Goal: Information Seeking & Learning: Learn about a topic

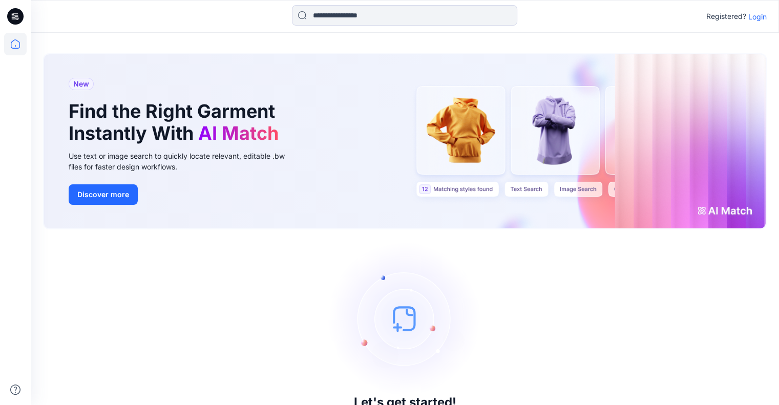
click at [757, 13] on p "Login" at bounding box center [758, 16] width 18 height 11
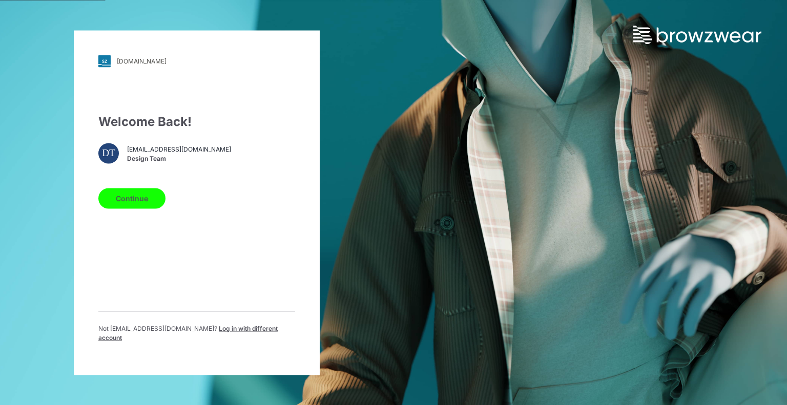
click at [151, 200] on button "Continue" at bounding box center [131, 198] width 67 height 20
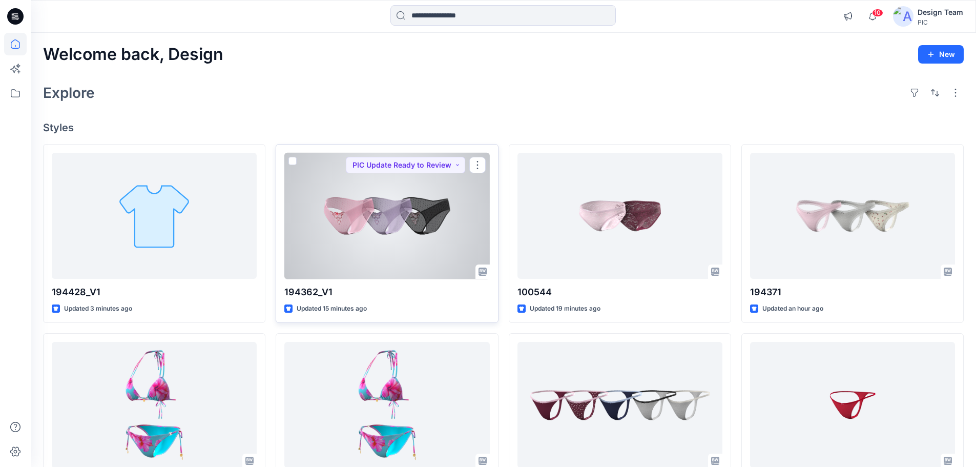
click at [380, 244] on div at bounding box center [386, 216] width 205 height 127
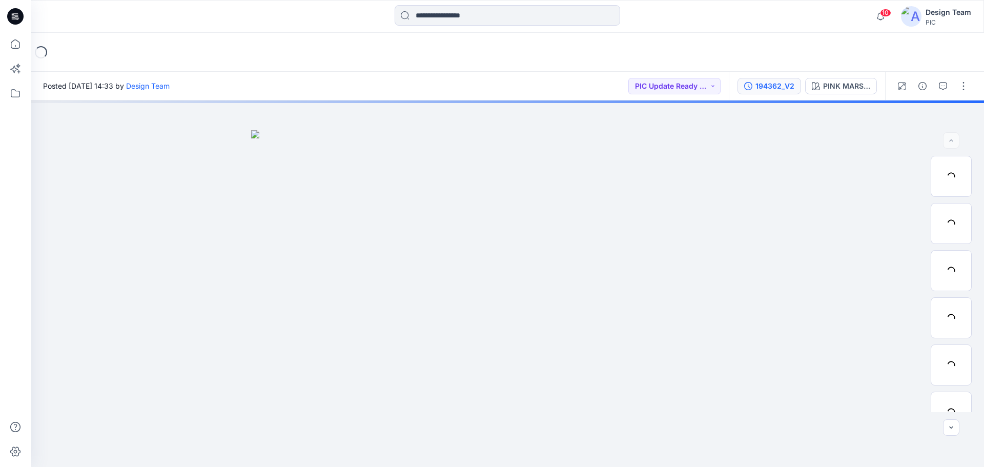
click at [778, 86] on div "194362_V2" at bounding box center [774, 85] width 39 height 11
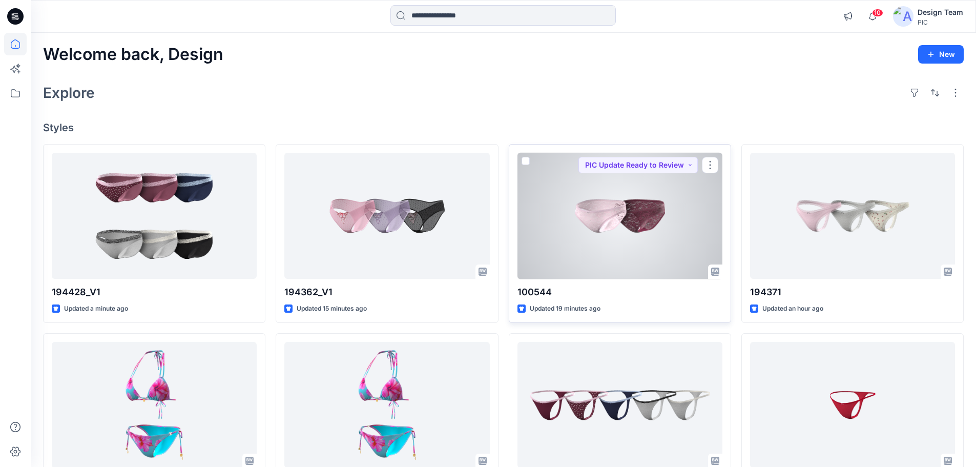
click at [597, 184] on div at bounding box center [619, 216] width 205 height 127
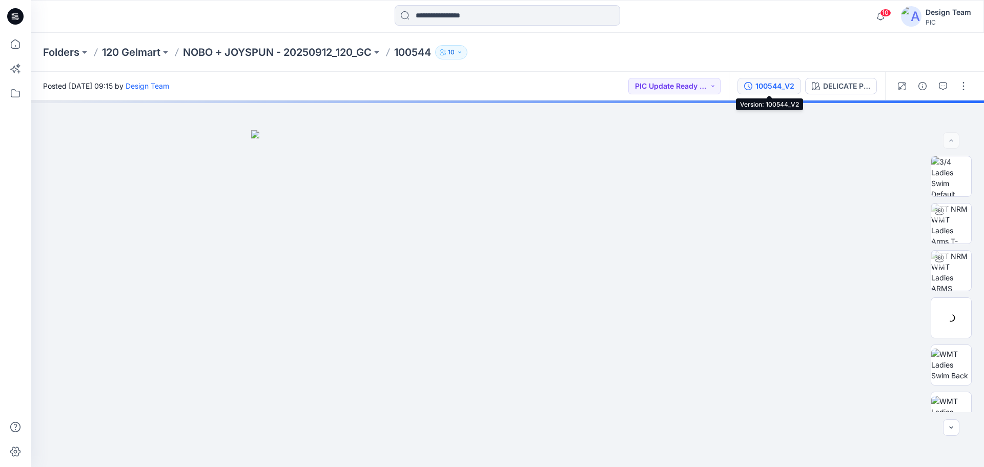
click at [755, 89] on div "100544_V2" at bounding box center [774, 85] width 39 height 11
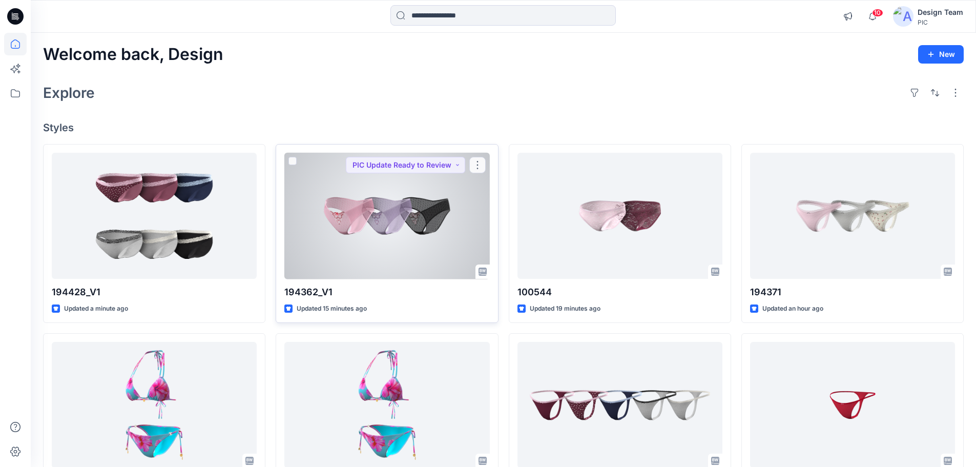
click at [447, 211] on div at bounding box center [386, 216] width 205 height 127
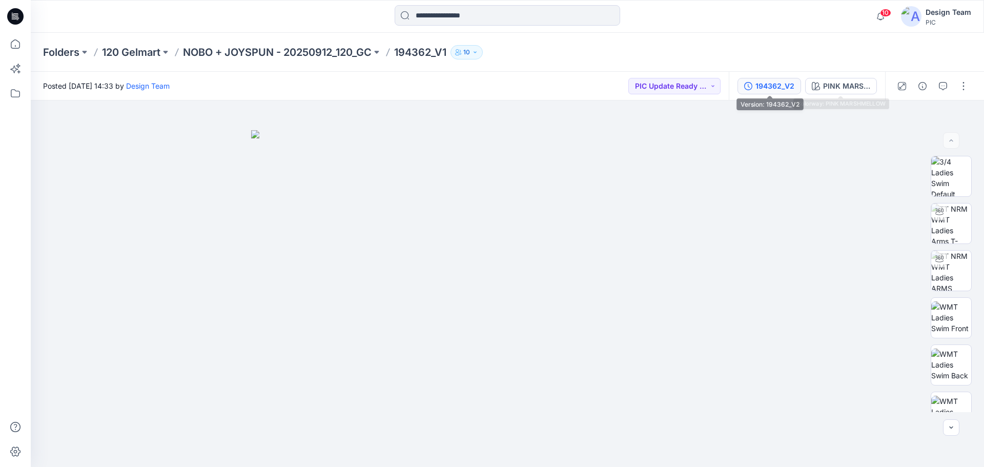
click at [764, 89] on div "194362_V2" at bounding box center [774, 85] width 39 height 11
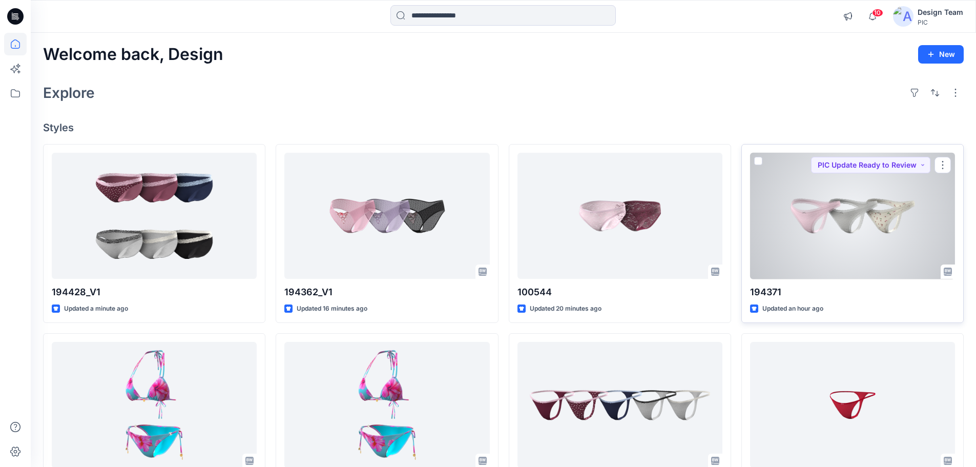
click at [783, 271] on div at bounding box center [852, 216] width 205 height 127
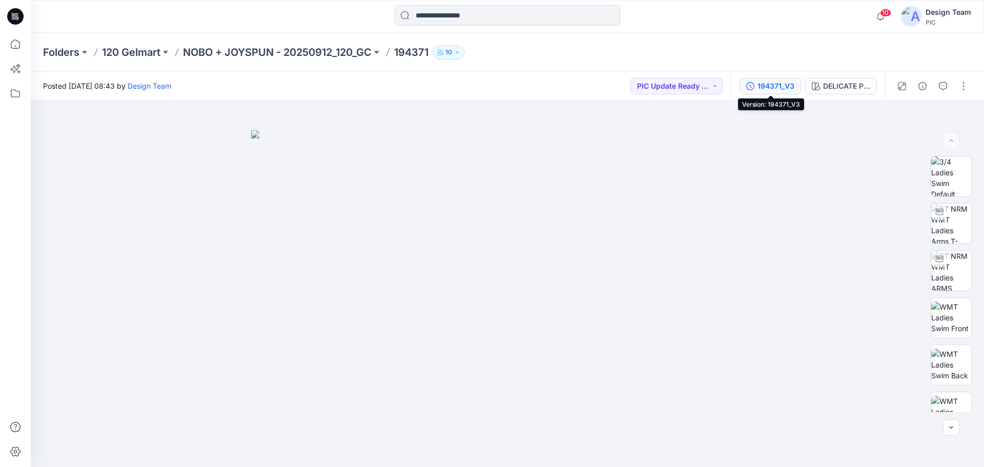
click at [762, 84] on div "194371_V3" at bounding box center [775, 85] width 37 height 11
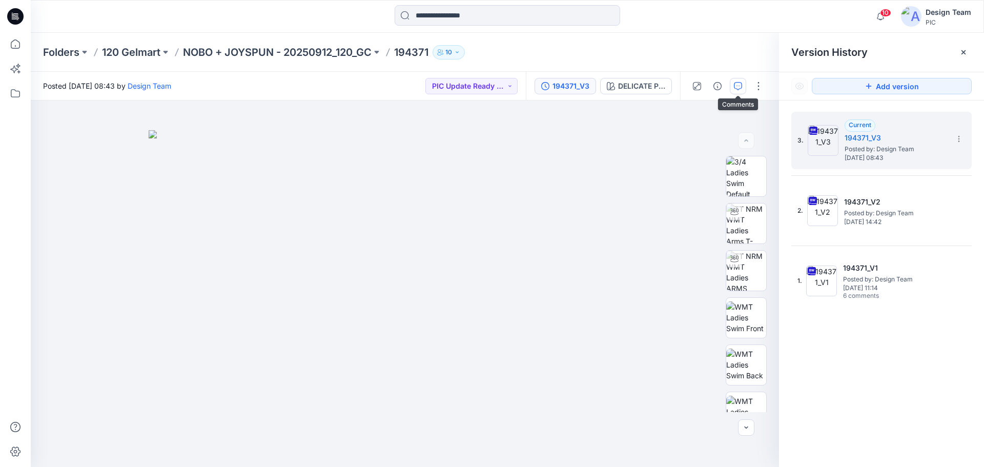
click at [740, 90] on icon "button" at bounding box center [738, 86] width 8 height 8
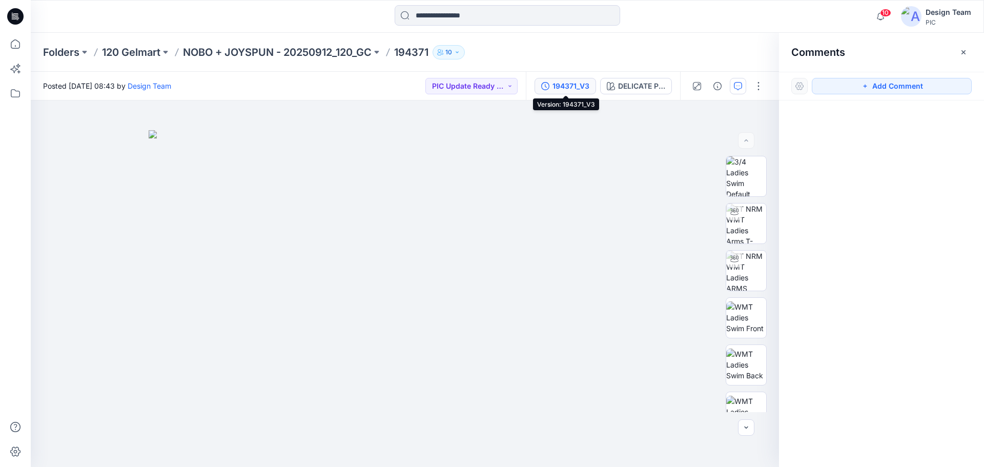
click at [542, 79] on button "194371_V3" at bounding box center [564, 86] width 61 height 16
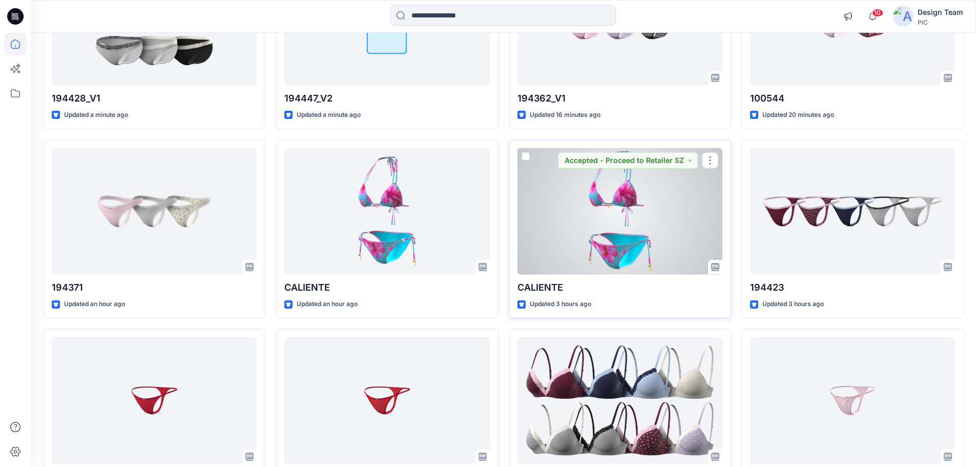
scroll to position [205, 0]
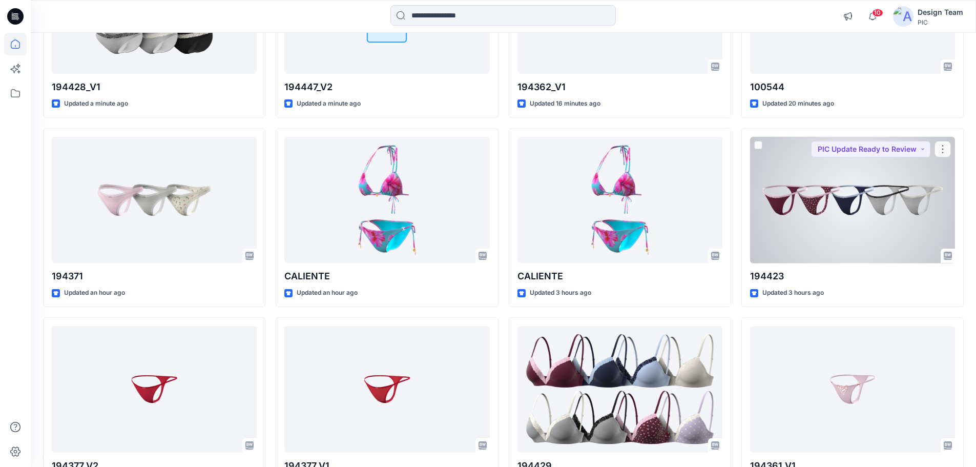
click at [786, 197] on div at bounding box center [852, 200] width 205 height 127
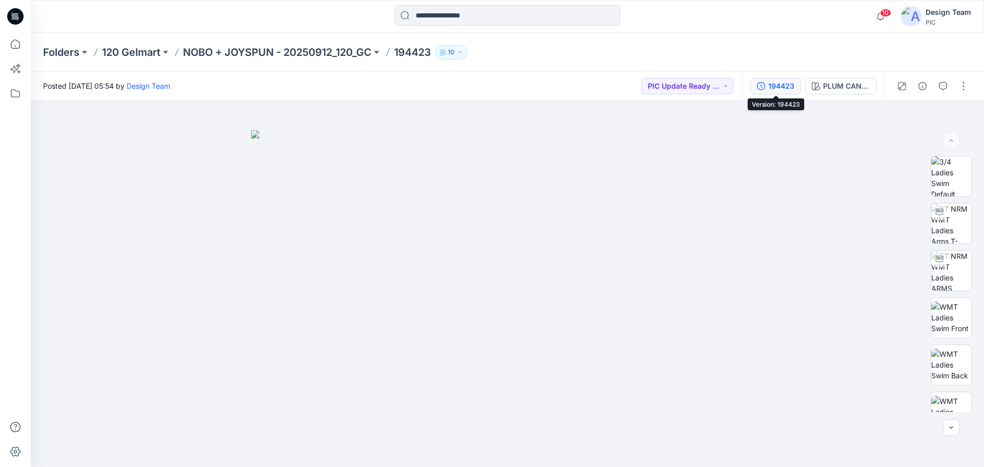
click at [786, 84] on div "194423" at bounding box center [781, 85] width 26 height 11
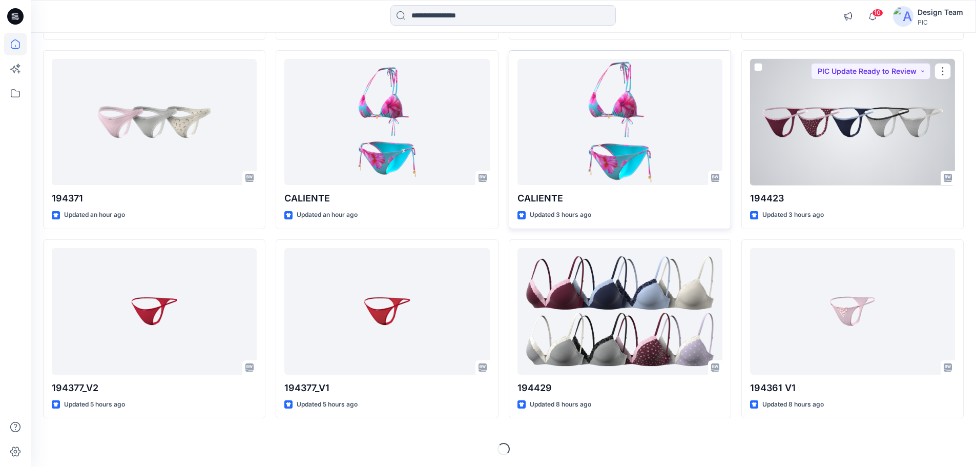
scroll to position [283, 0]
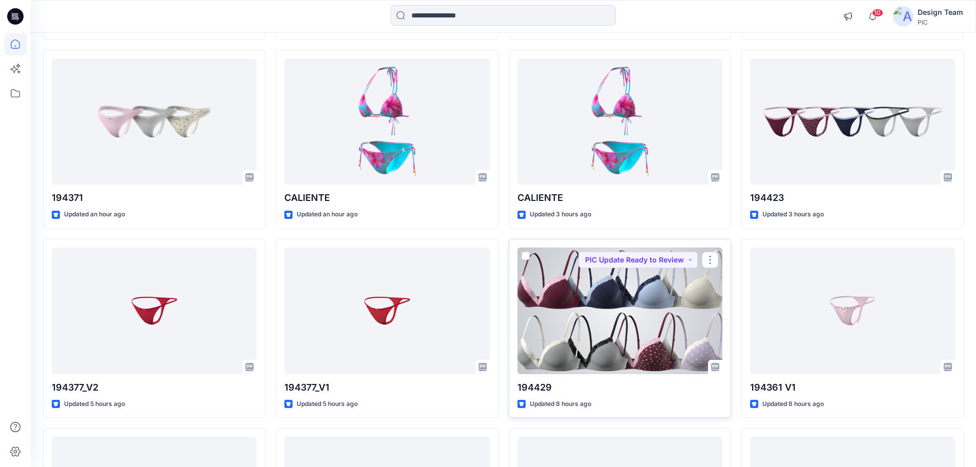
click at [600, 287] on div at bounding box center [619, 310] width 205 height 127
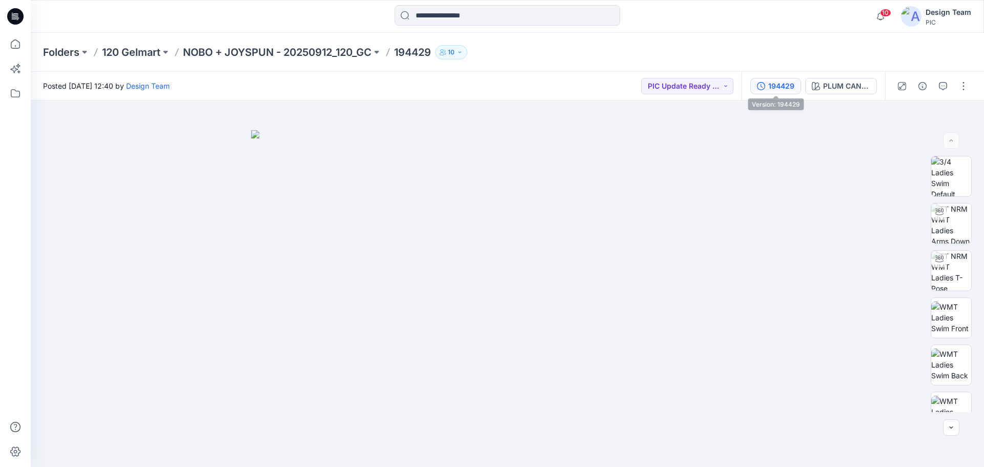
click at [771, 91] on div "194429" at bounding box center [781, 85] width 26 height 11
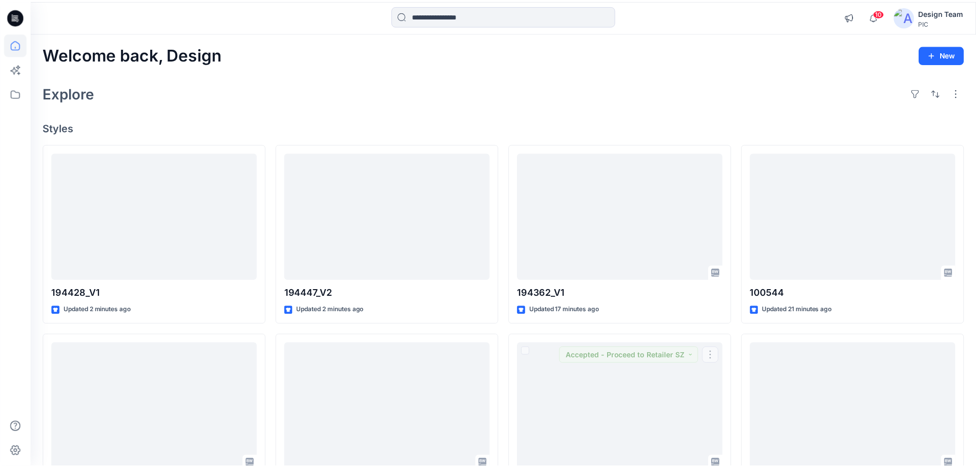
scroll to position [283, 0]
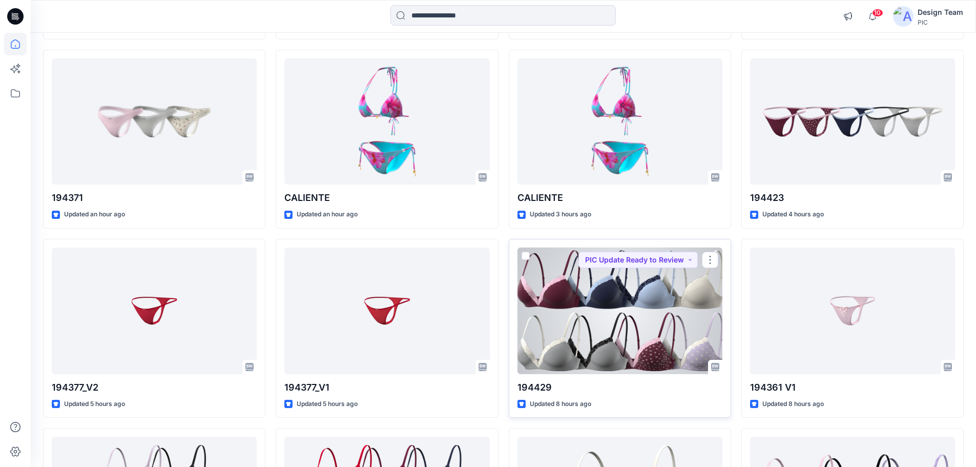
click at [545, 326] on div at bounding box center [619, 310] width 205 height 127
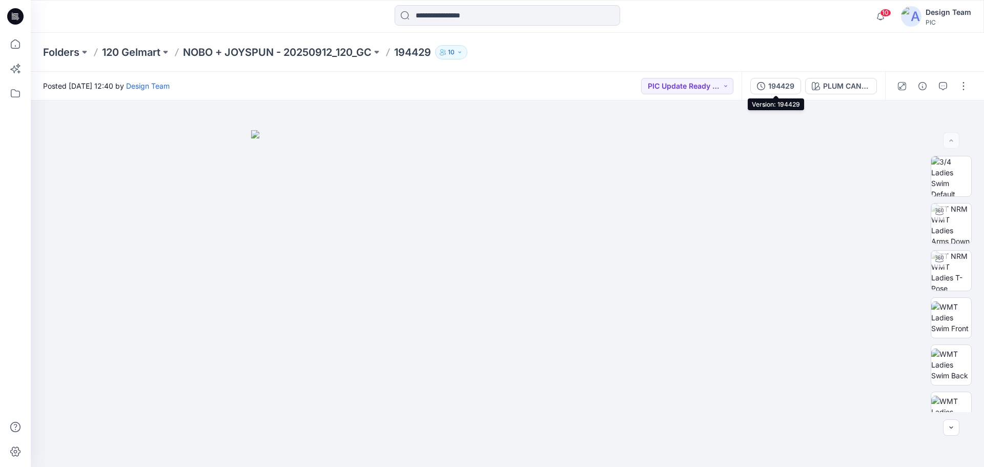
click at [778, 88] on div "194429" at bounding box center [781, 85] width 26 height 11
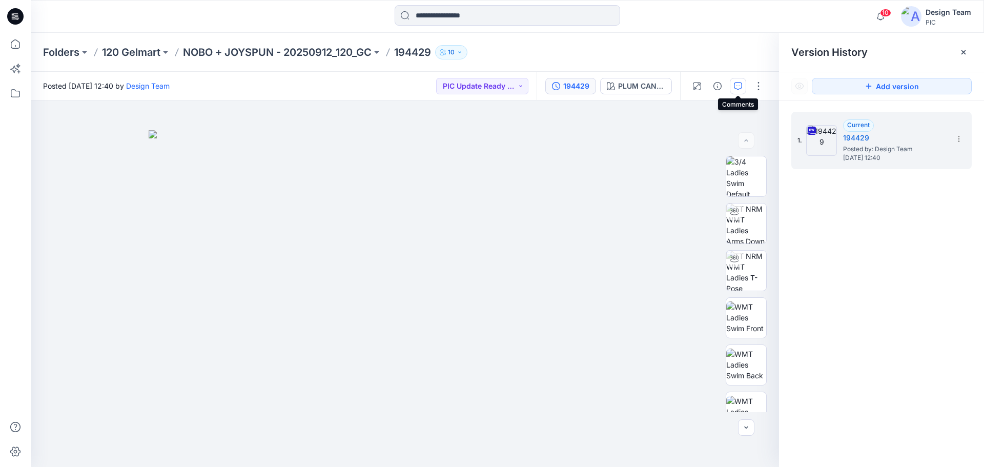
click at [745, 83] on button "button" at bounding box center [738, 86] width 16 height 16
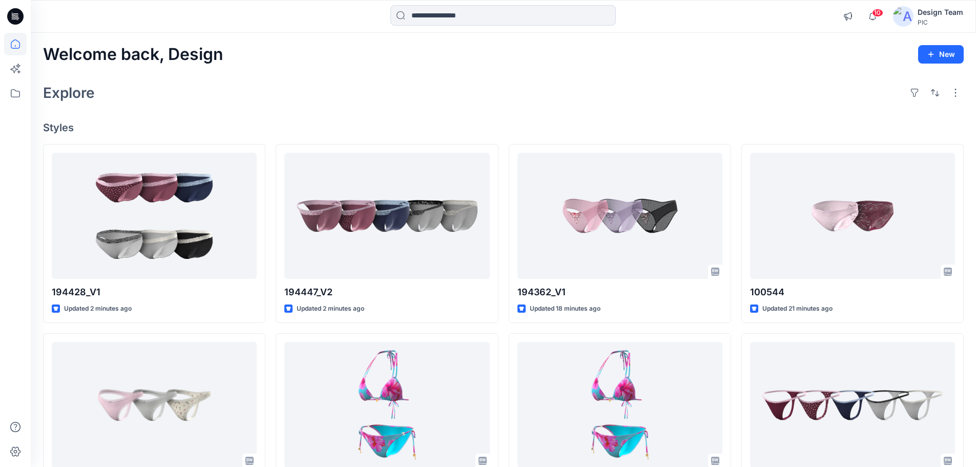
click at [9, 17] on icon at bounding box center [15, 16] width 16 height 16
click at [494, 121] on h4 "Styles" at bounding box center [503, 127] width 921 height 12
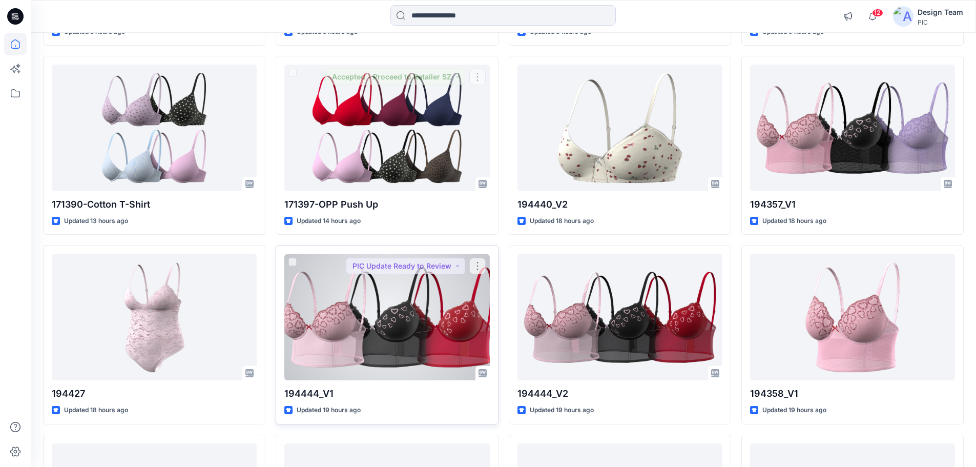
scroll to position [666, 0]
